Goal: Task Accomplishment & Management: Manage account settings

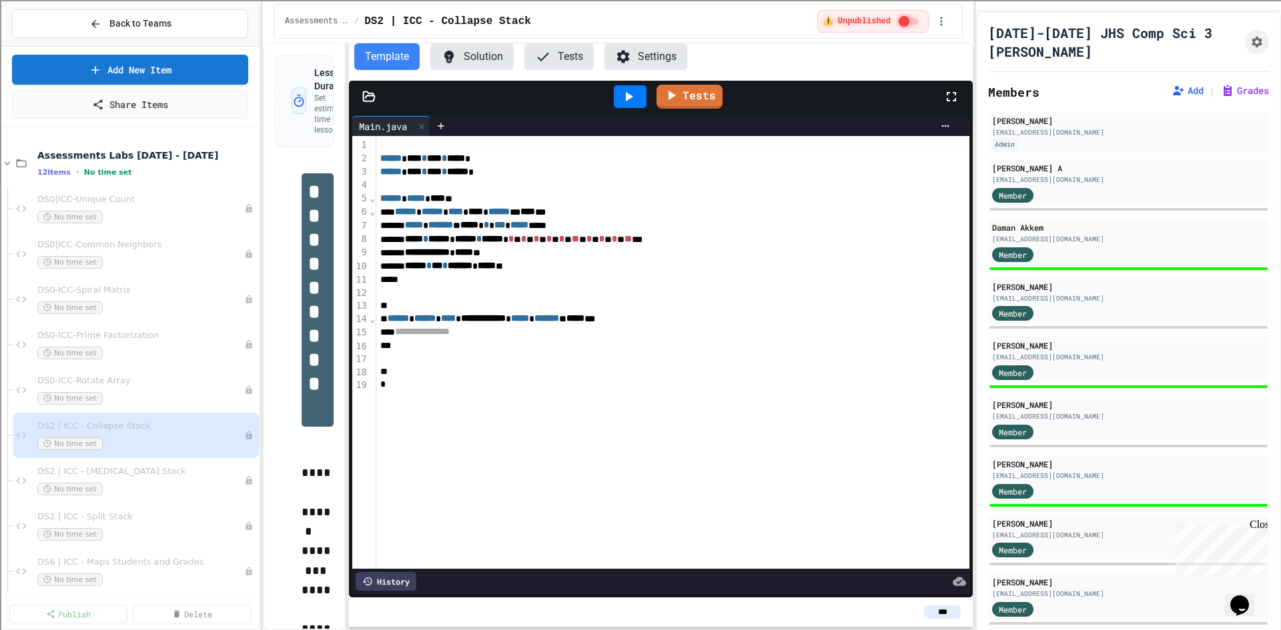
scroll to position [994, 0]
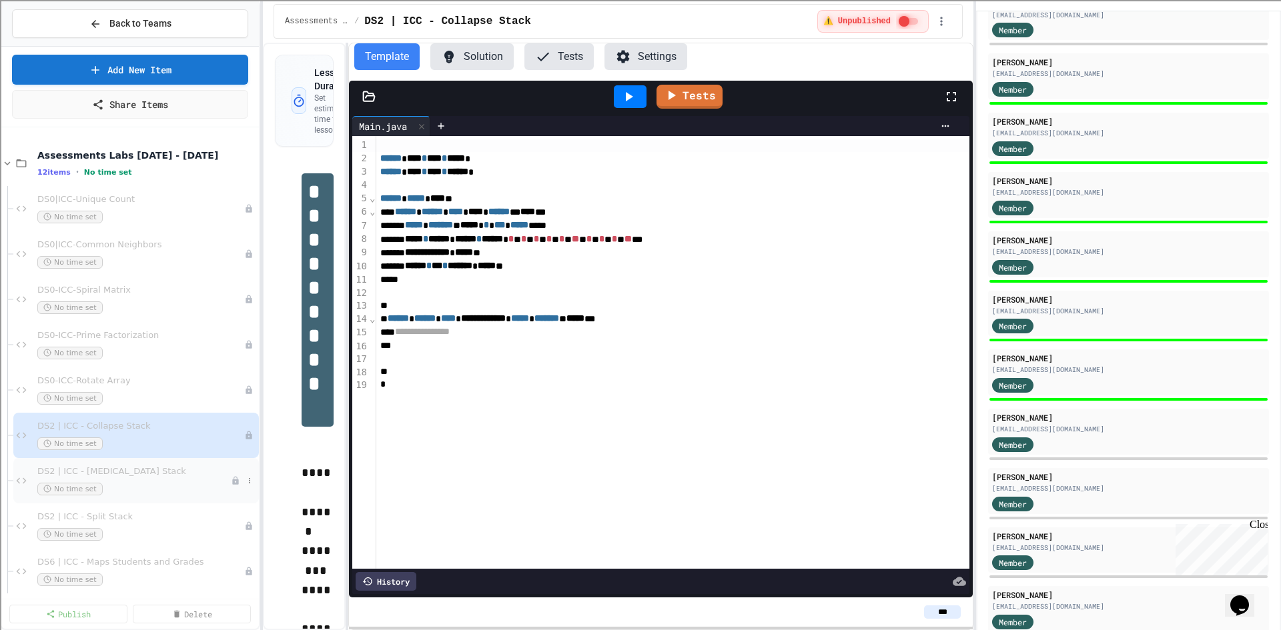
click at [168, 475] on span "DS2 | ICC - [MEDICAL_DATA] Stack" at bounding box center [133, 471] width 193 height 11
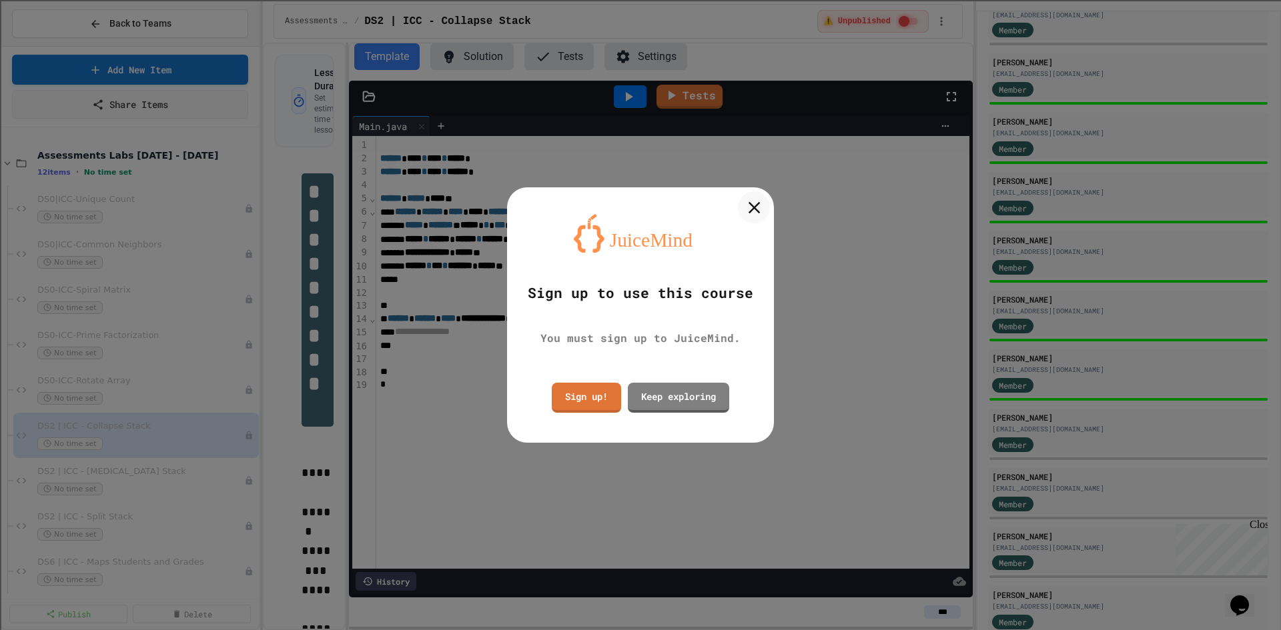
click at [758, 207] on icon at bounding box center [754, 207] width 20 height 20
click at [758, 203] on icon at bounding box center [754, 207] width 12 height 12
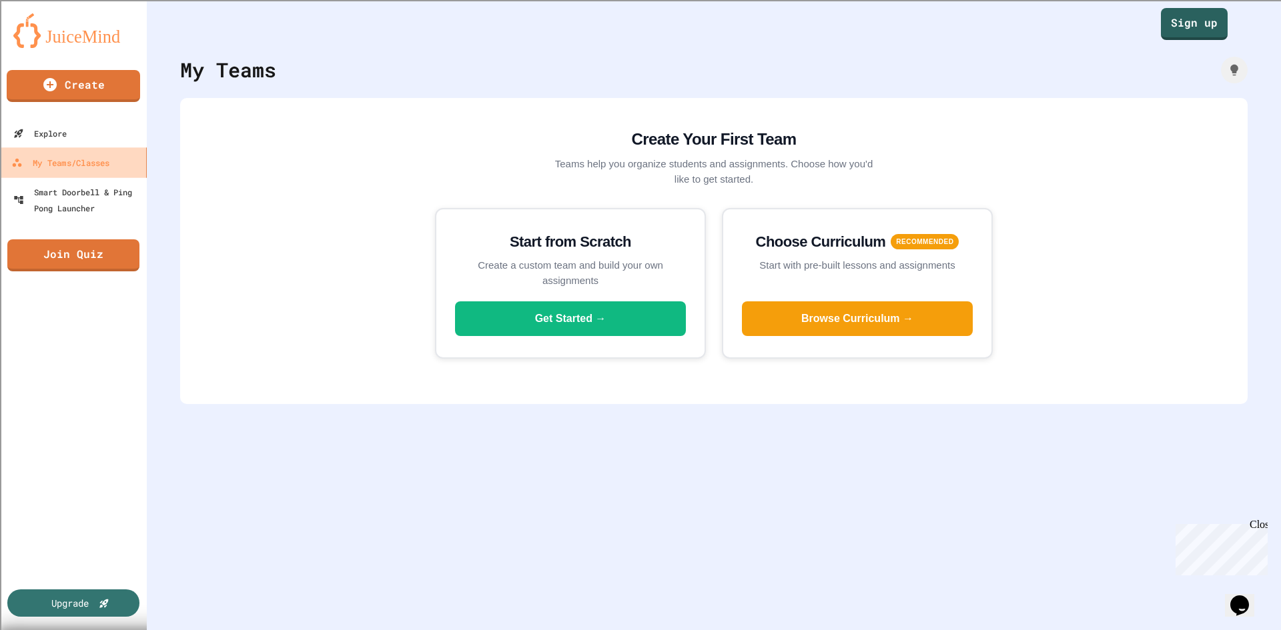
click at [97, 175] on link "My Teams/Classes" at bounding box center [73, 162] width 151 height 30
click at [1166, 19] on link "Sign up" at bounding box center [1194, 21] width 63 height 33
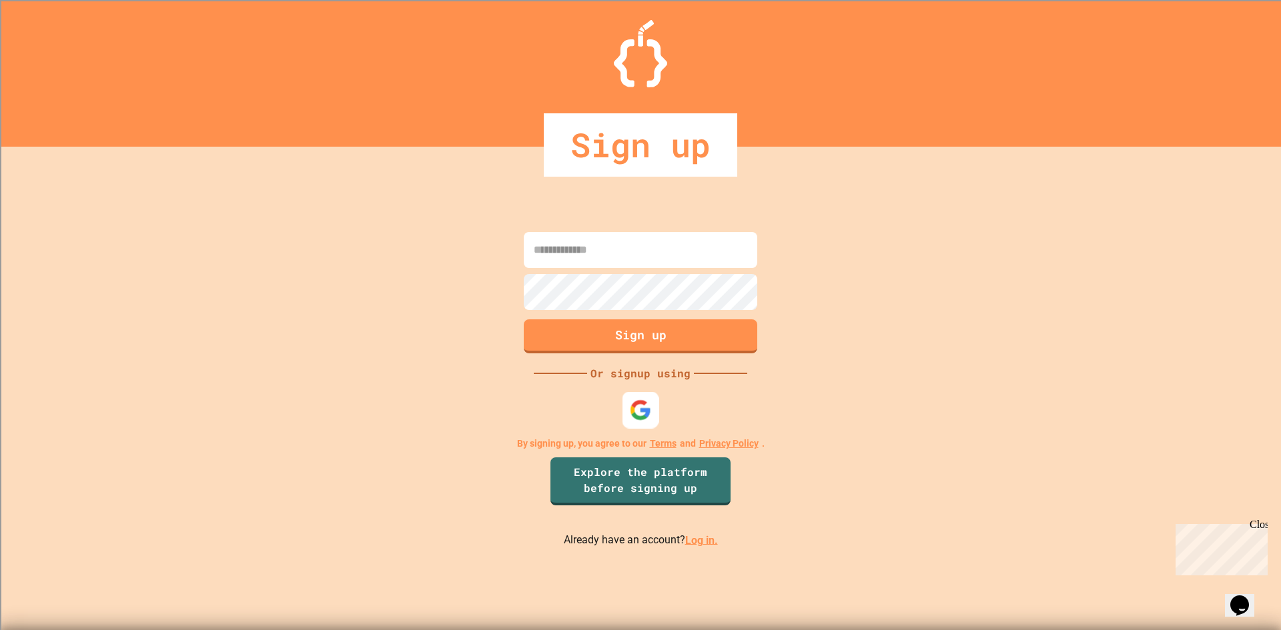
click at [642, 397] on div at bounding box center [640, 410] width 37 height 37
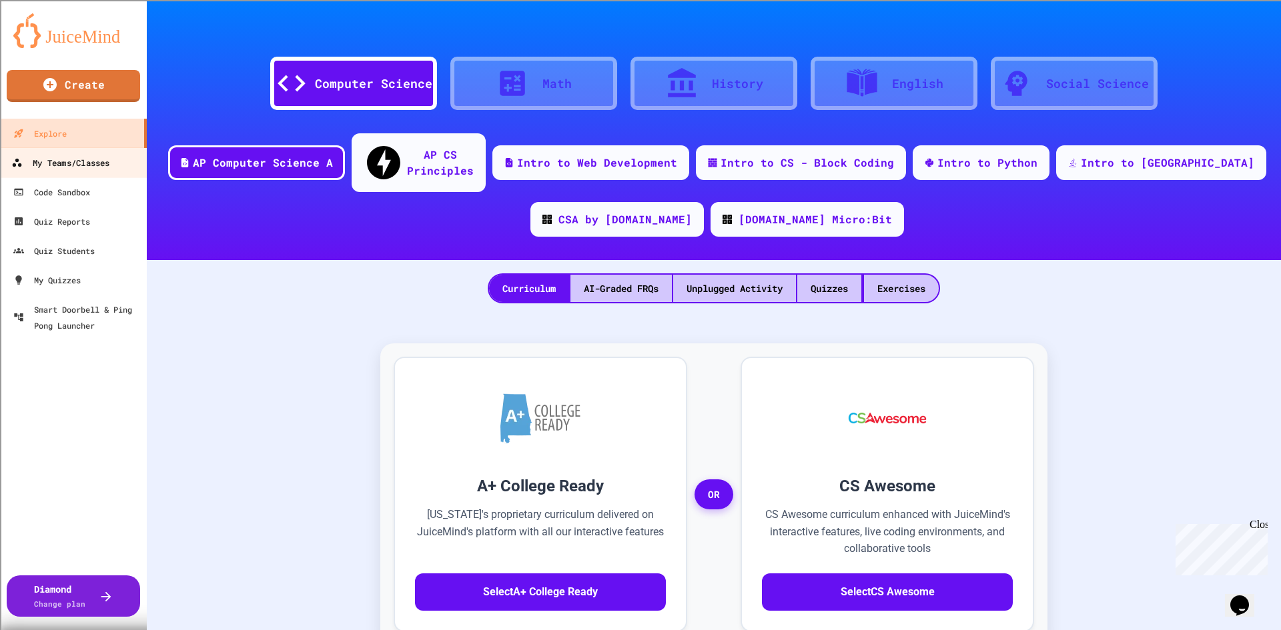
click at [78, 165] on div "My Teams/Classes" at bounding box center [60, 163] width 98 height 17
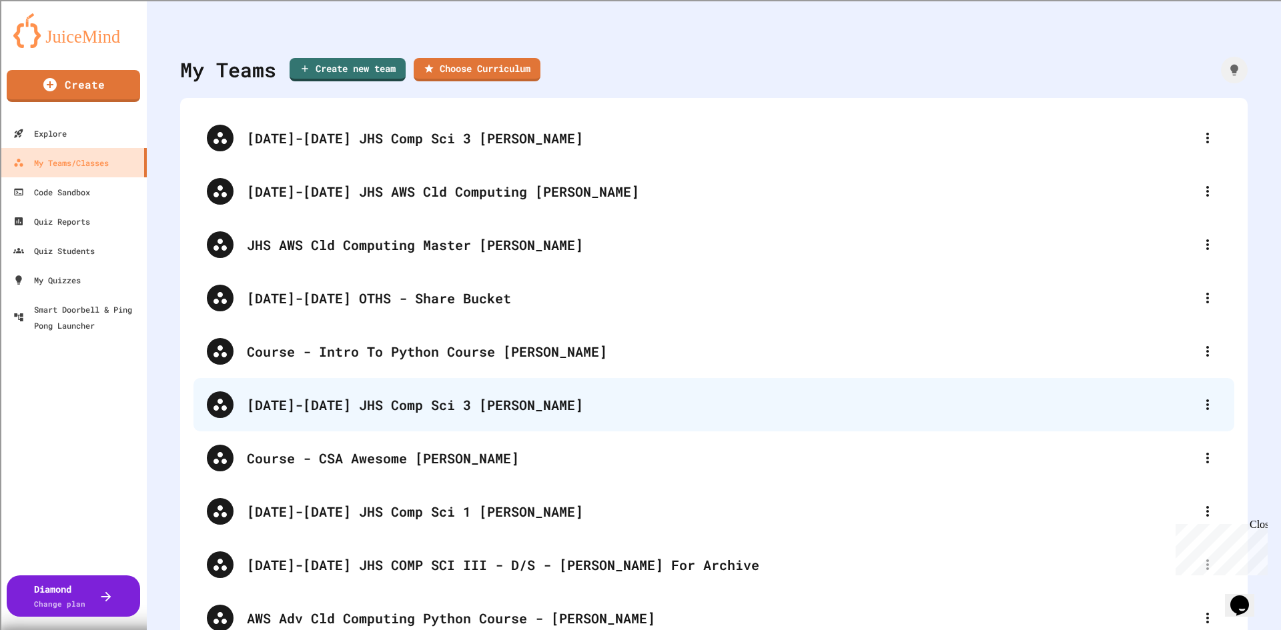
click at [496, 404] on div "[DATE]-[DATE] JHS Comp Sci 3 [PERSON_NAME]" at bounding box center [720, 405] width 947 height 20
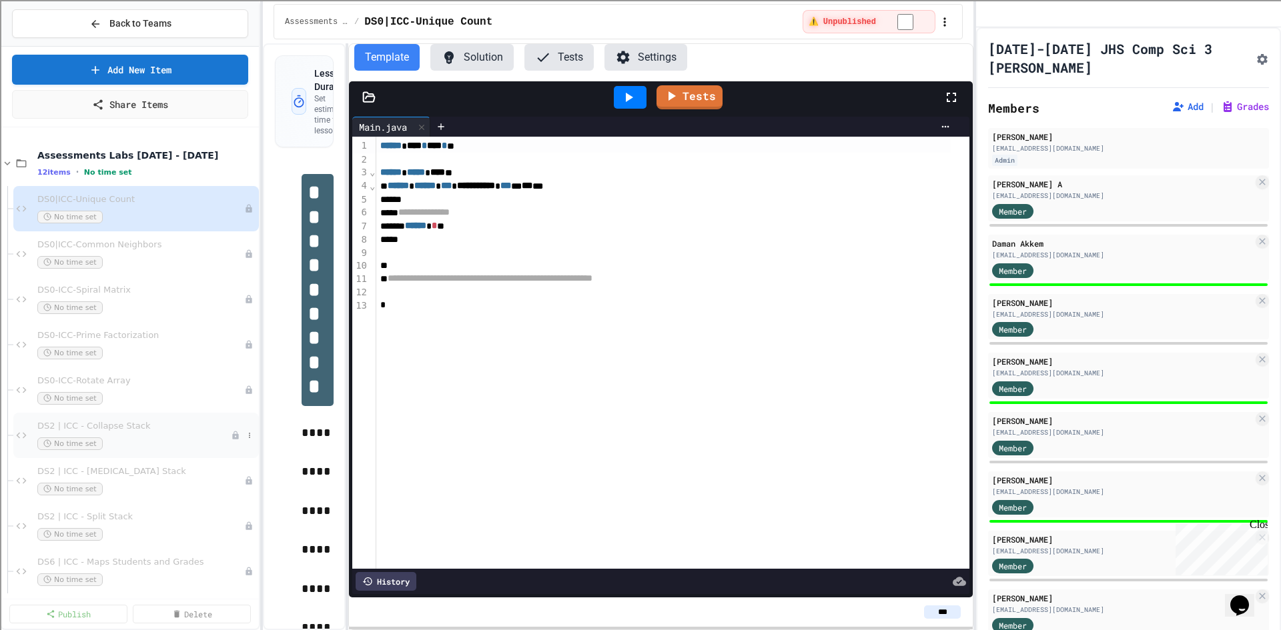
scroll to position [67, 0]
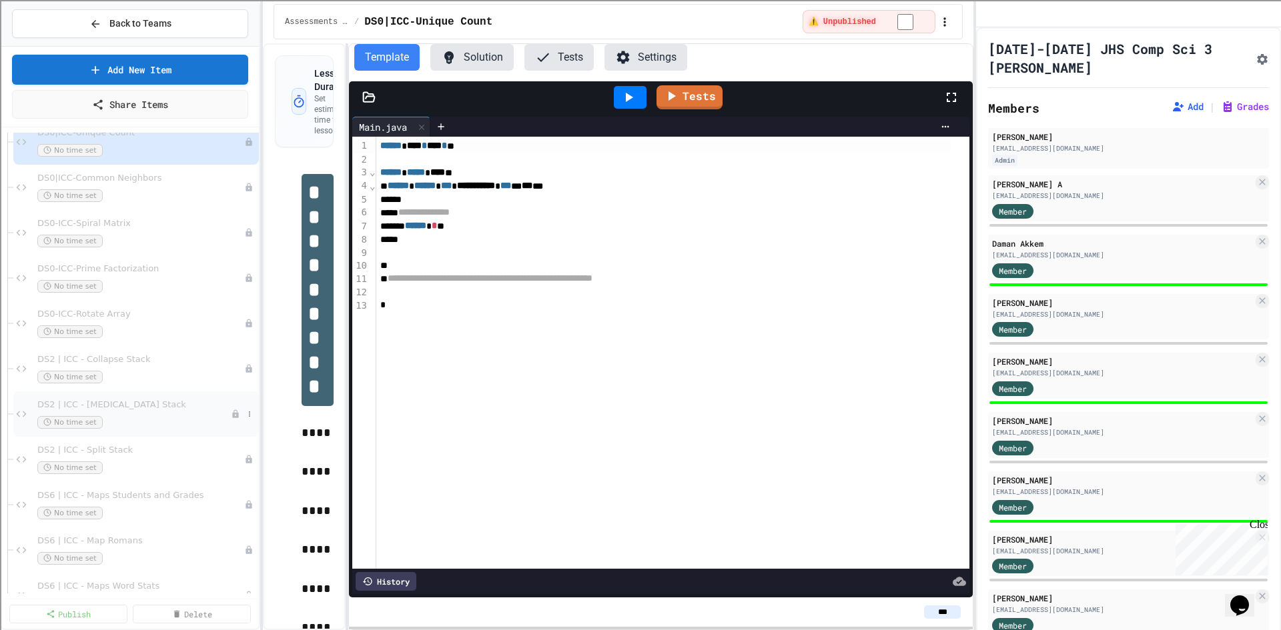
click at [103, 405] on span "DS2 | ICC - [MEDICAL_DATA] Stack" at bounding box center [133, 405] width 193 height 11
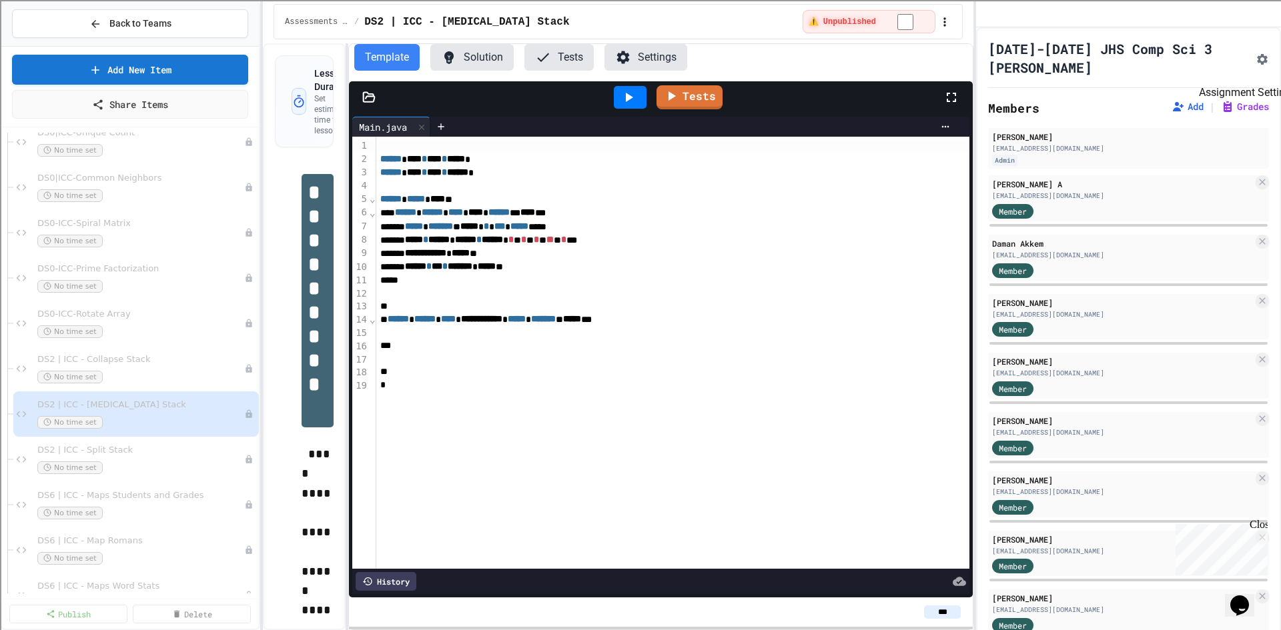
click at [1255, 66] on icon "Assignment Settings" at bounding box center [1261, 59] width 13 height 13
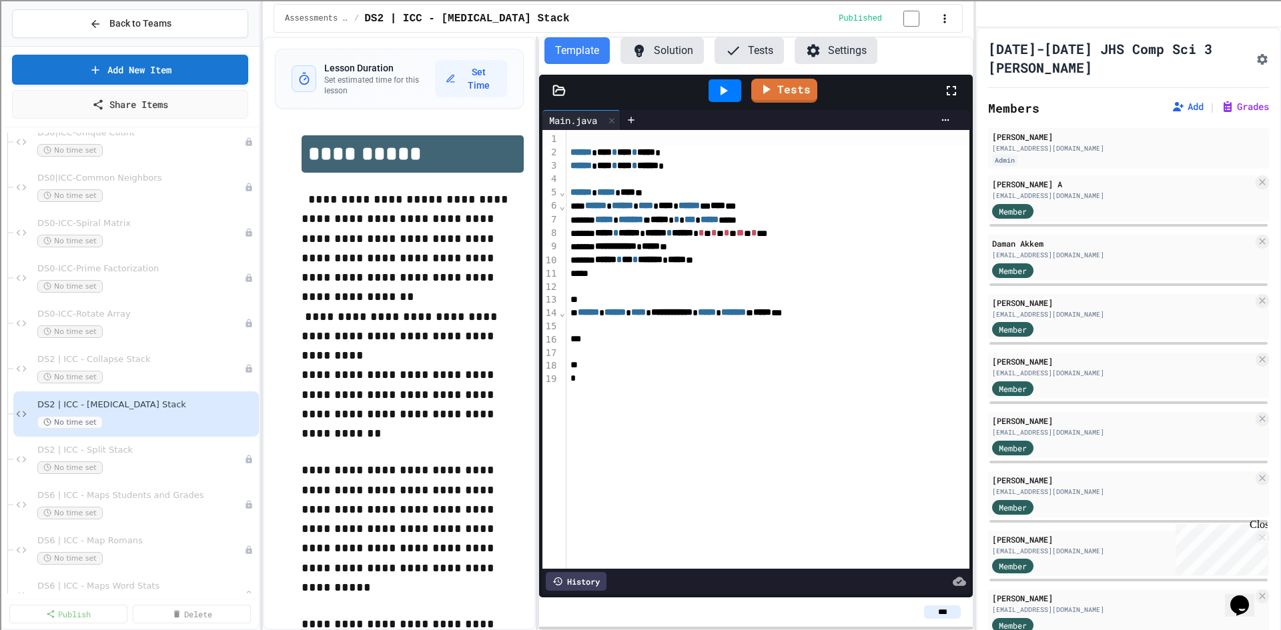
click at [541, 283] on div "**********" at bounding box center [618, 334] width 710 height 594
